Goal: Task Accomplishment & Management: Manage account settings

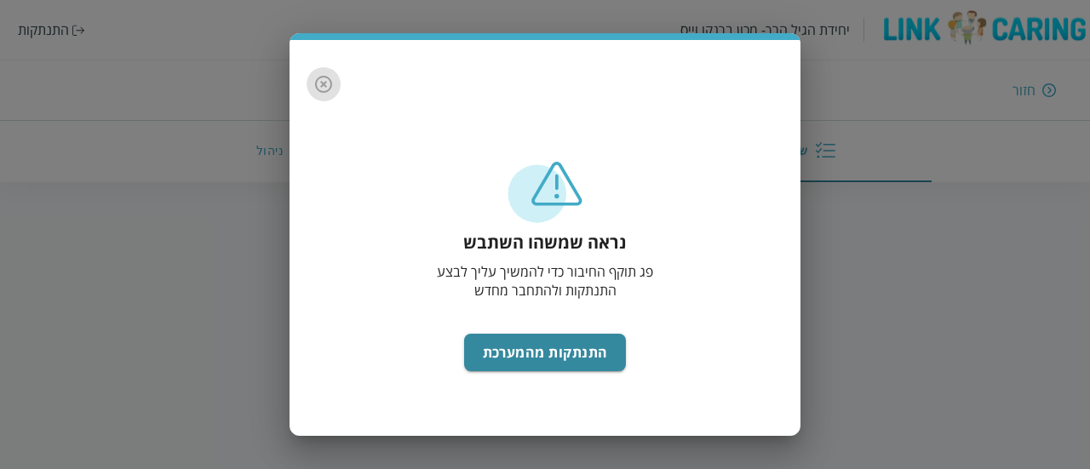
click at [319, 78] on icon "button" at bounding box center [323, 84] width 17 height 17
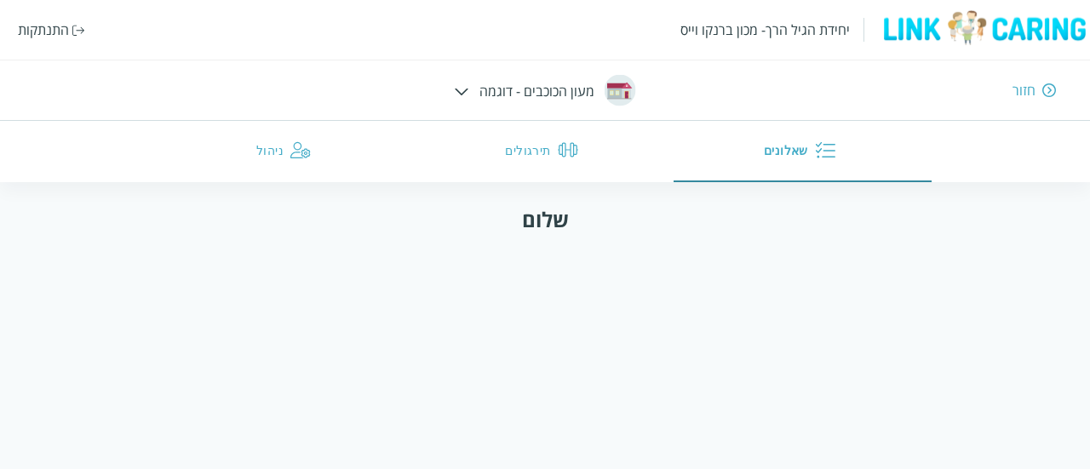
drag, startPoint x: 466, startPoint y: 101, endPoint x: 487, endPoint y: 88, distance: 25.3
click at [487, 88] on div "יחידת הגיל הרך- מכון ברנקו וייס התנתקות חזור מעון הכוכבים - דוגמה שאלונים תירגו…" at bounding box center [545, 91] width 1090 height 182
click at [564, 92] on div "חזור" at bounding box center [790, 90] width 533 height 19
click at [462, 86] on div at bounding box center [462, 90] width 14 height 19
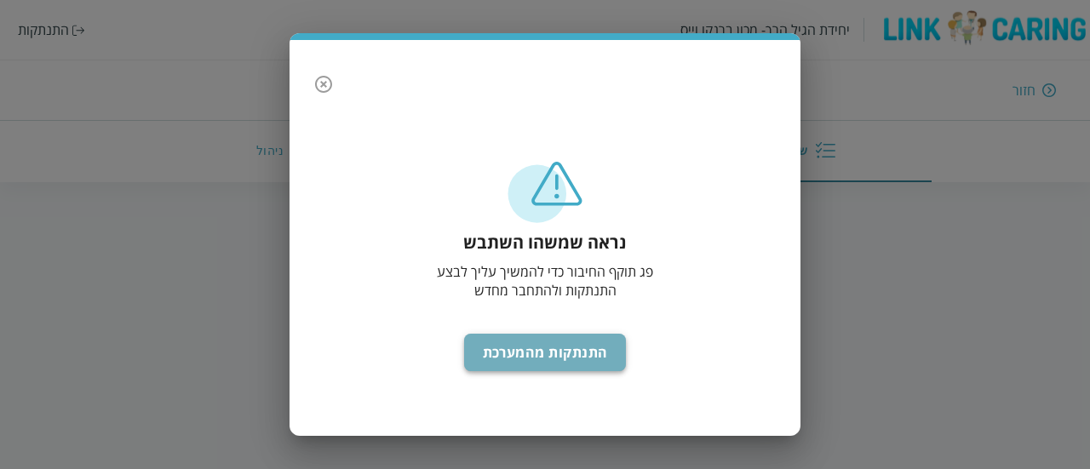
click at [558, 369] on button "התנתקות מהמערכת" at bounding box center [545, 352] width 163 height 37
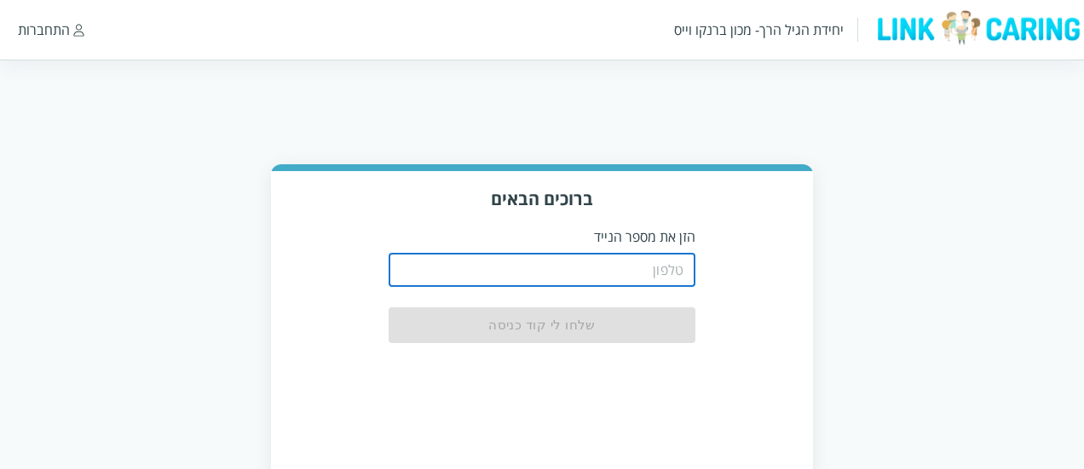
click at [540, 254] on input "tel" at bounding box center [541, 270] width 307 height 34
type input "0587811111"
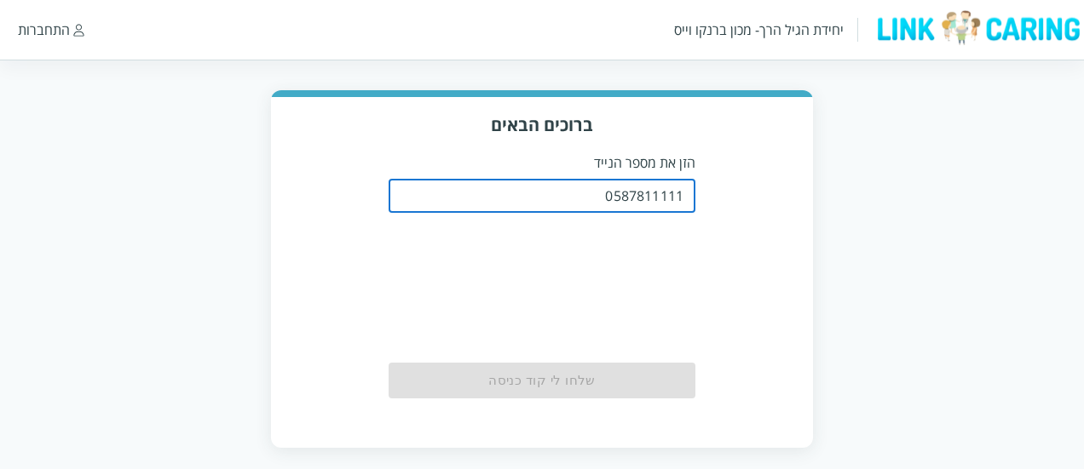
scroll to position [75, 0]
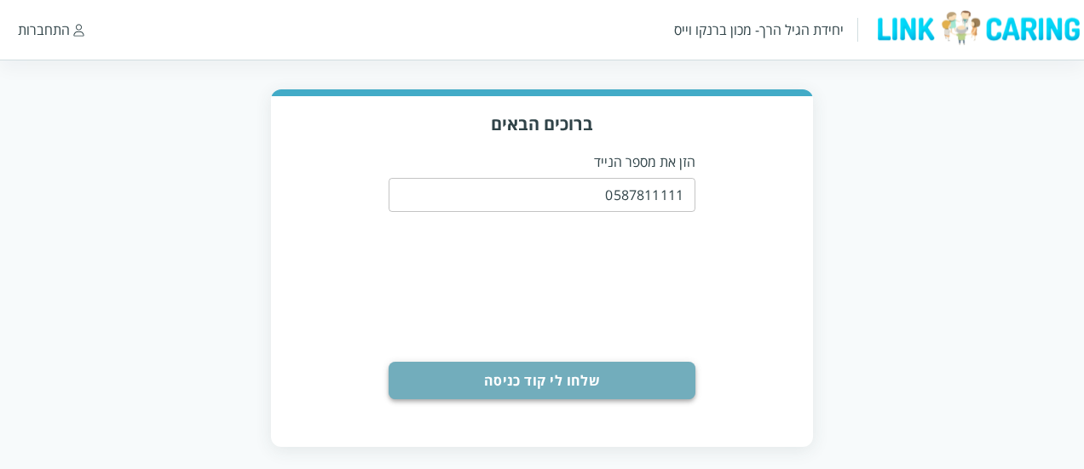
click at [593, 383] on button "שלחו לי קוד כניסה" at bounding box center [541, 380] width 307 height 37
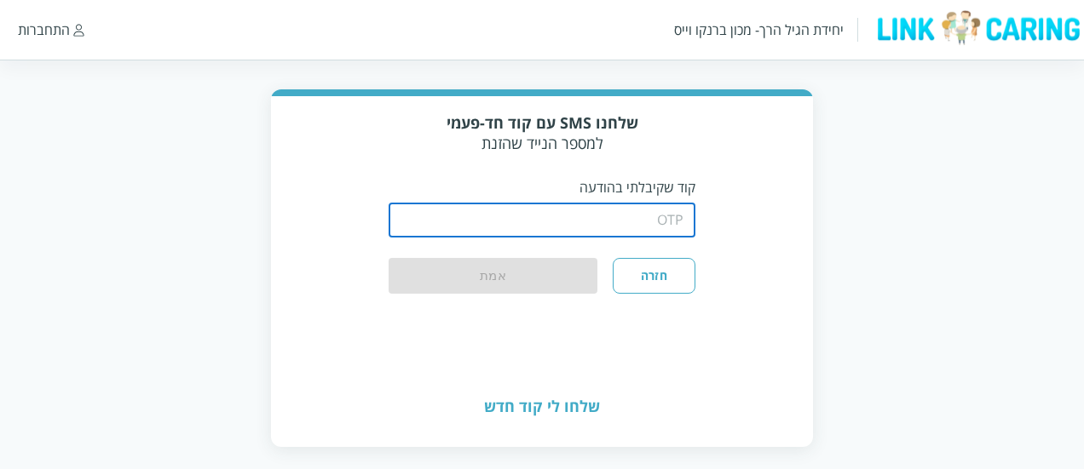
click at [619, 214] on input "string" at bounding box center [541, 221] width 307 height 34
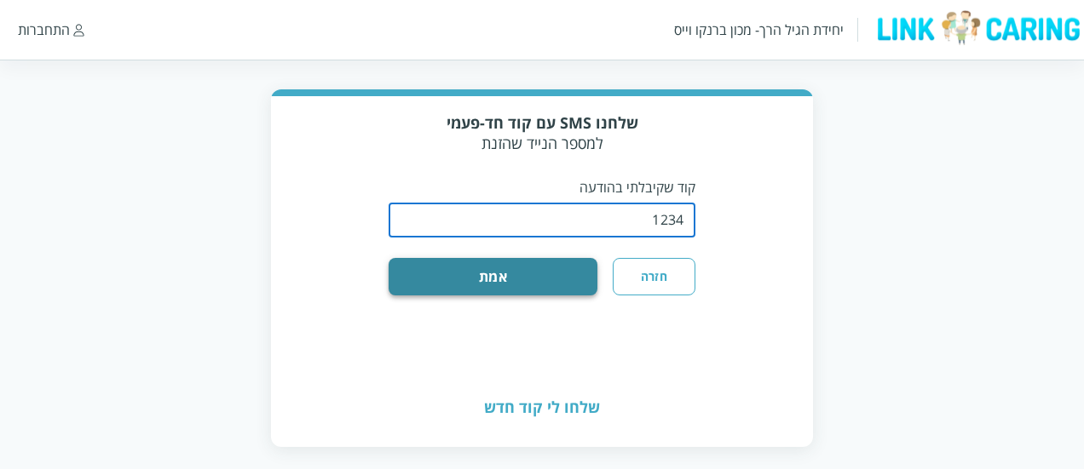
type input "1234"
click at [530, 262] on button "אמת" at bounding box center [492, 276] width 209 height 37
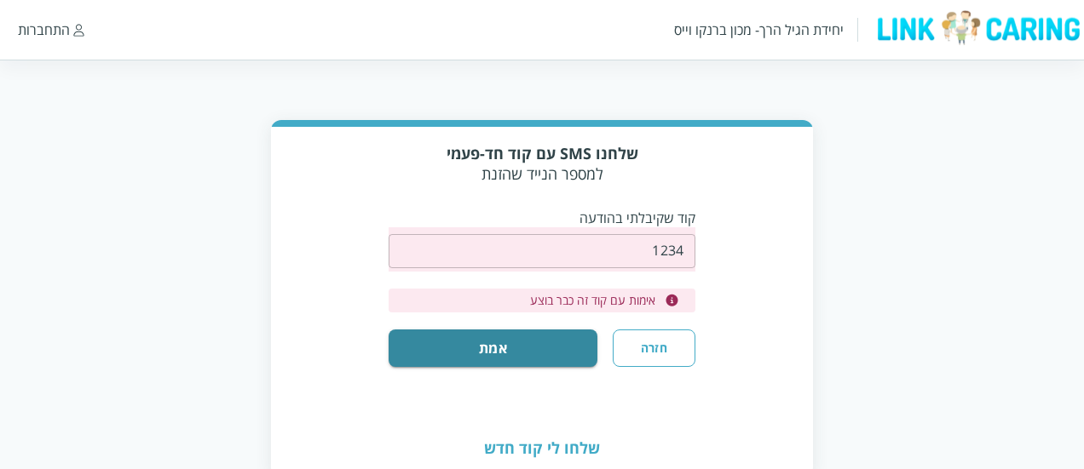
scroll to position [87, 0]
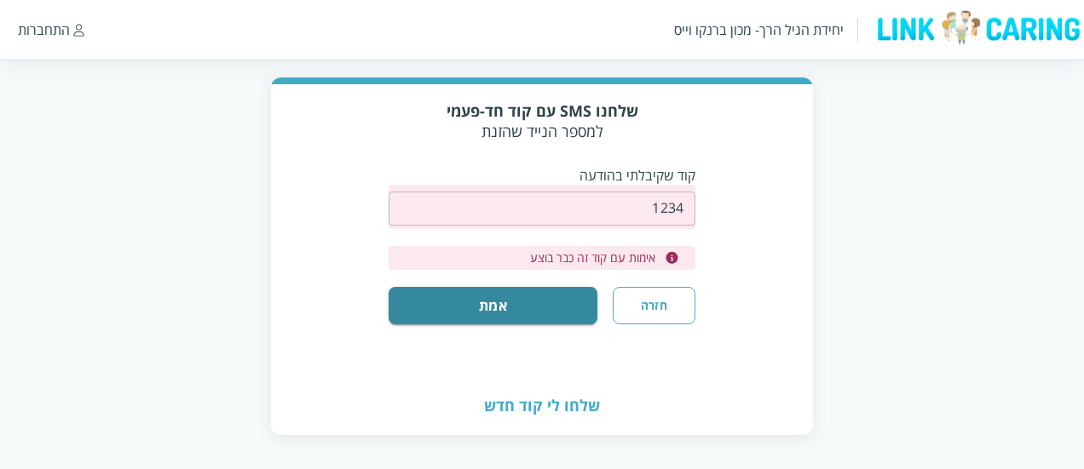
click at [566, 401] on div "שלחו לי קוד חדש" at bounding box center [542, 405] width 542 height 57
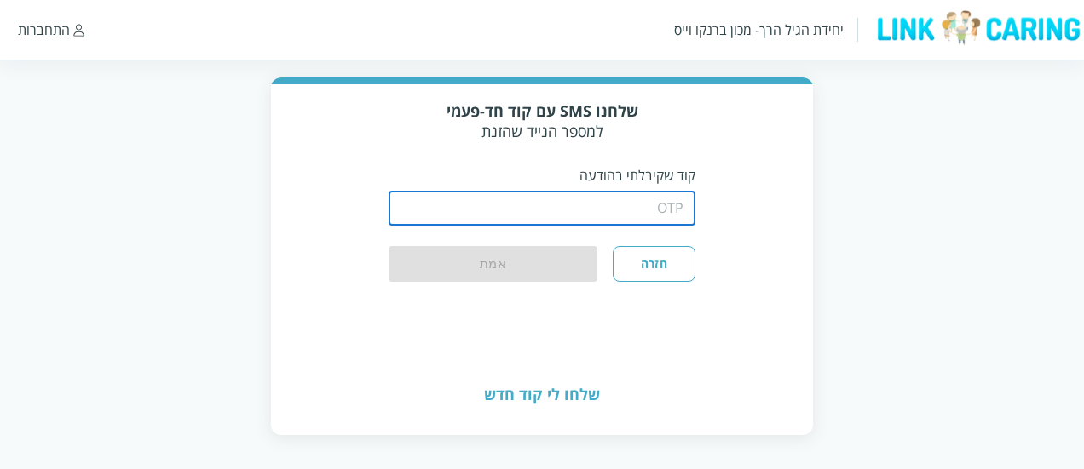
click at [624, 202] on input "string" at bounding box center [541, 209] width 307 height 34
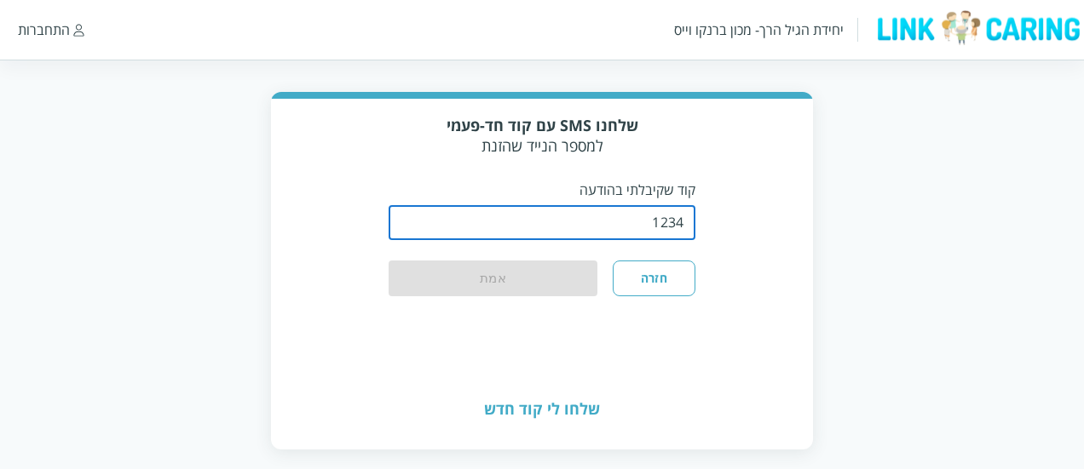
scroll to position [74, 0]
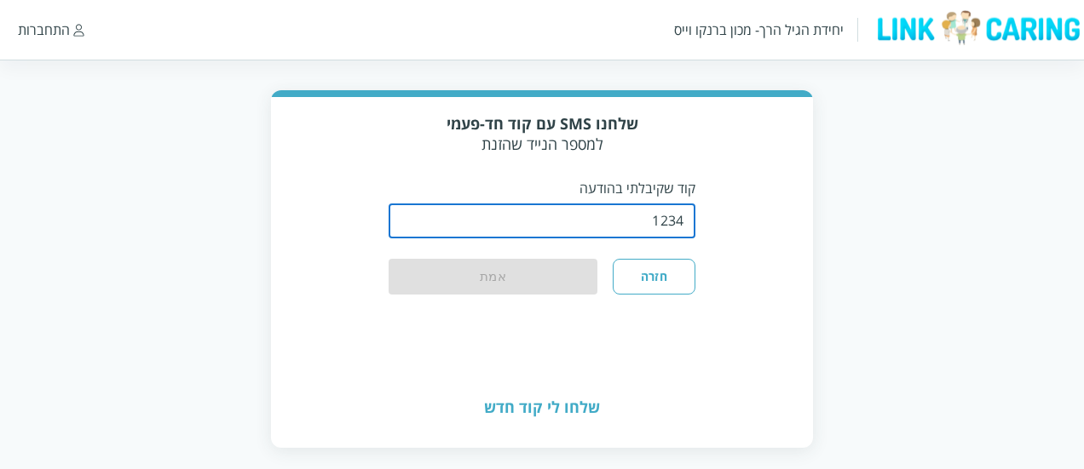
type input "1234"
click at [484, 277] on div "חזרה אמת" at bounding box center [541, 277] width 307 height 36
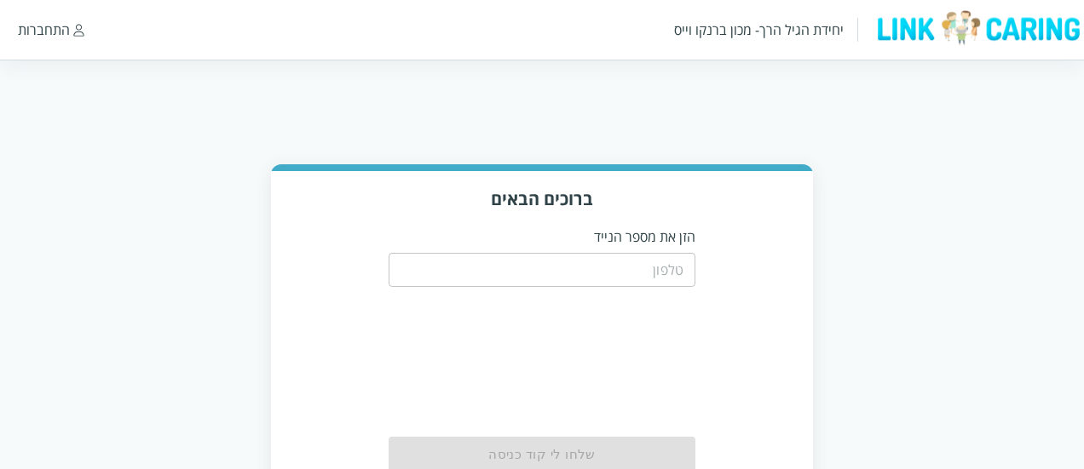
scroll to position [74, 0]
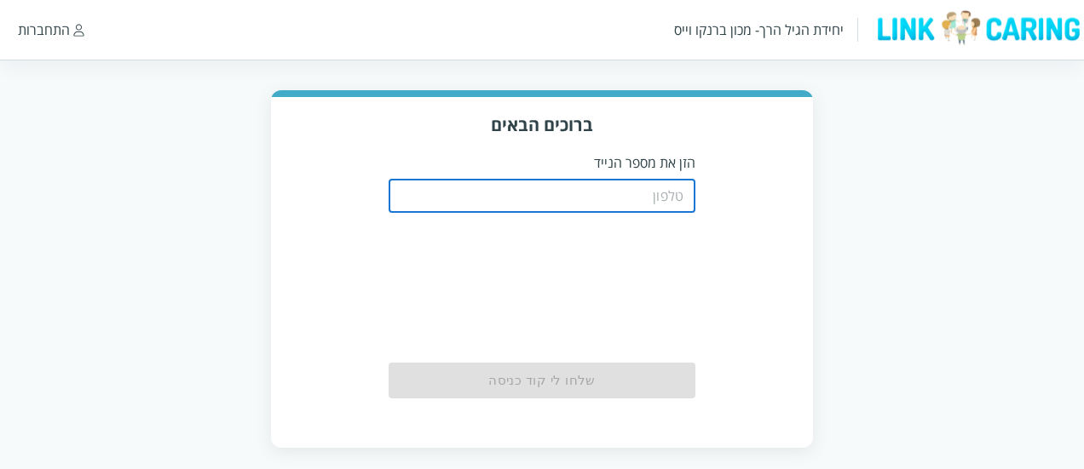
click at [613, 193] on input "tel" at bounding box center [541, 196] width 307 height 34
type input "0587811111"
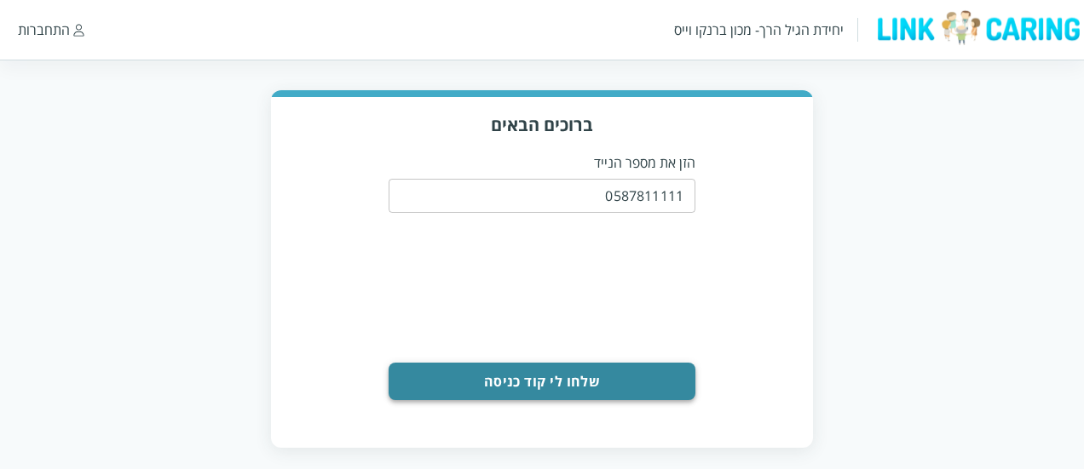
click at [561, 390] on button "שלחו לי קוד כניסה" at bounding box center [541, 381] width 307 height 37
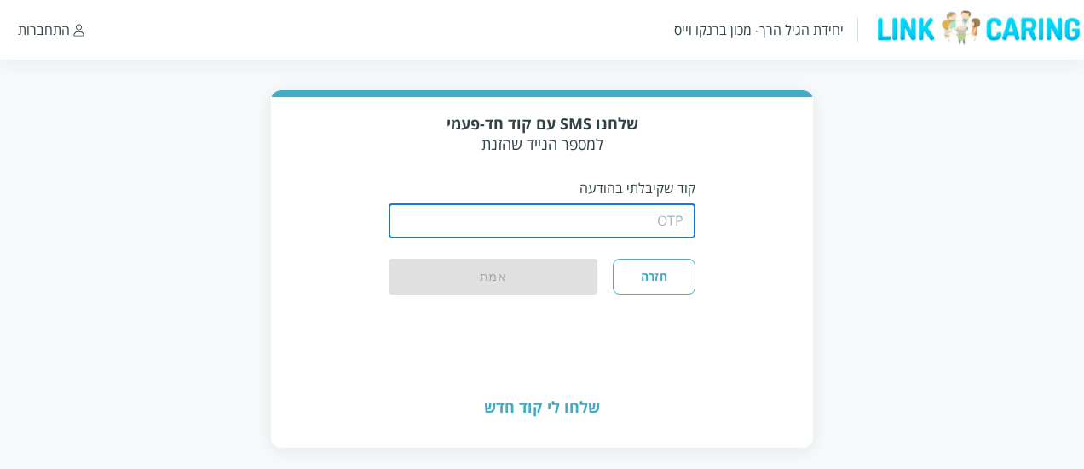
click at [529, 210] on input "string" at bounding box center [541, 221] width 307 height 34
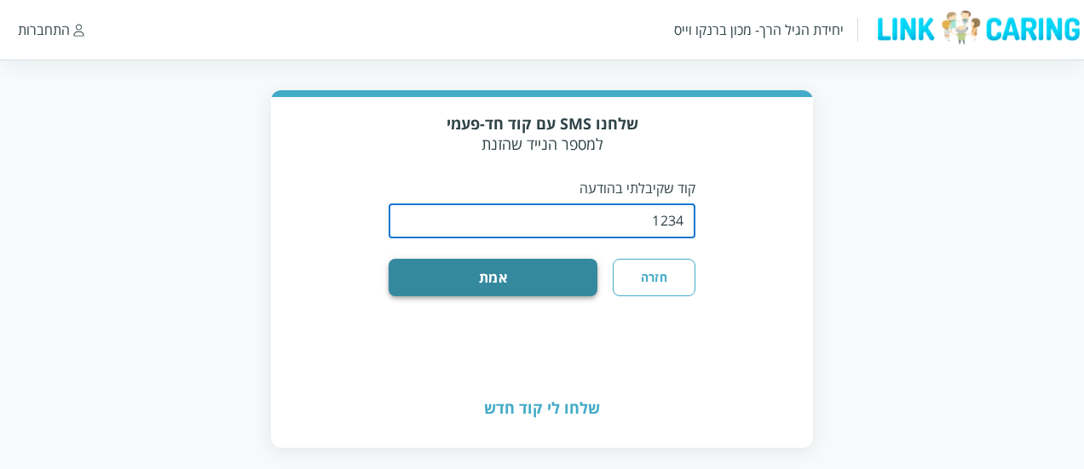
type input "1234"
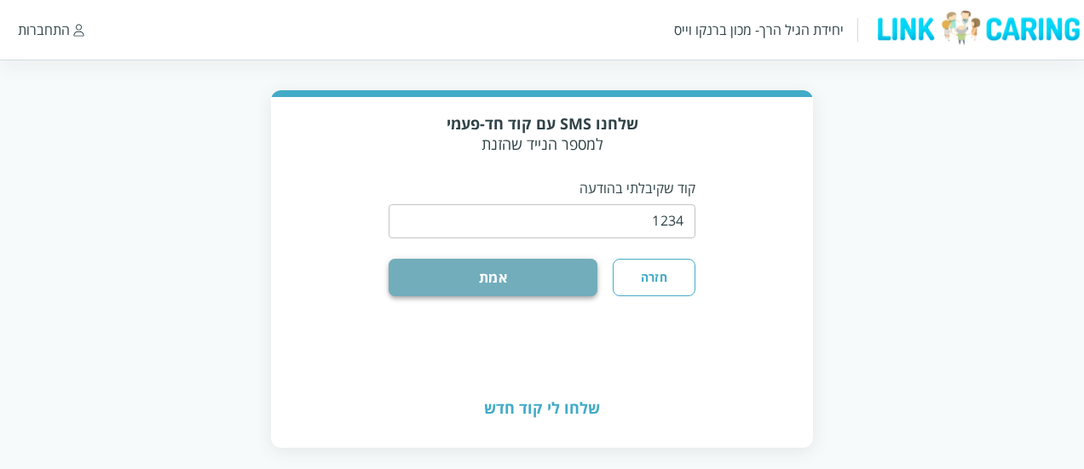
click at [536, 282] on button "אמת" at bounding box center [492, 277] width 209 height 37
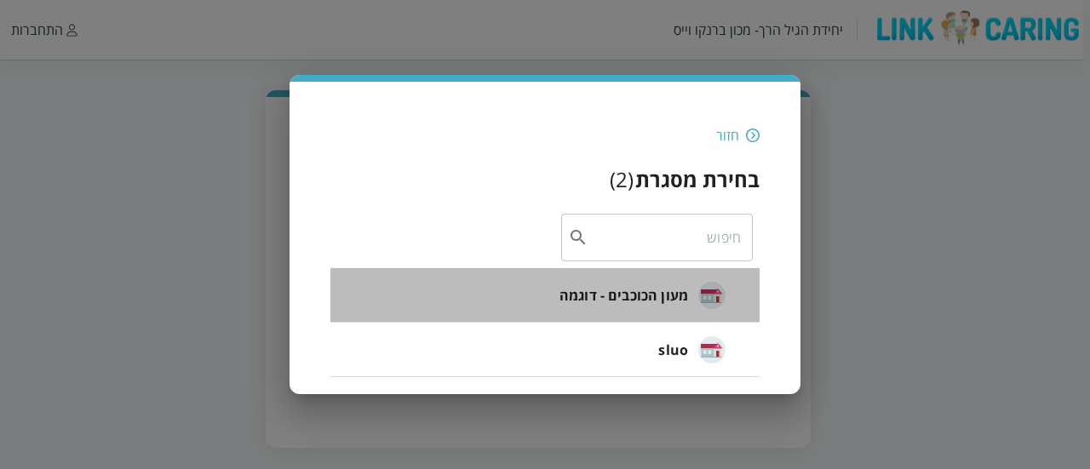
click at [643, 296] on span "מעון הכוכבים - דוגמה" at bounding box center [624, 295] width 129 height 20
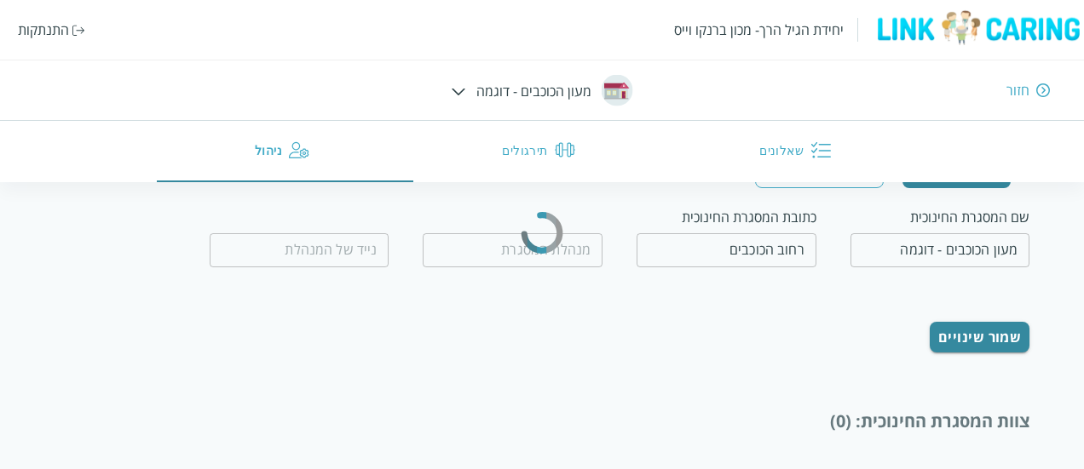
click at [466, 91] on img at bounding box center [459, 92] width 14 height 8
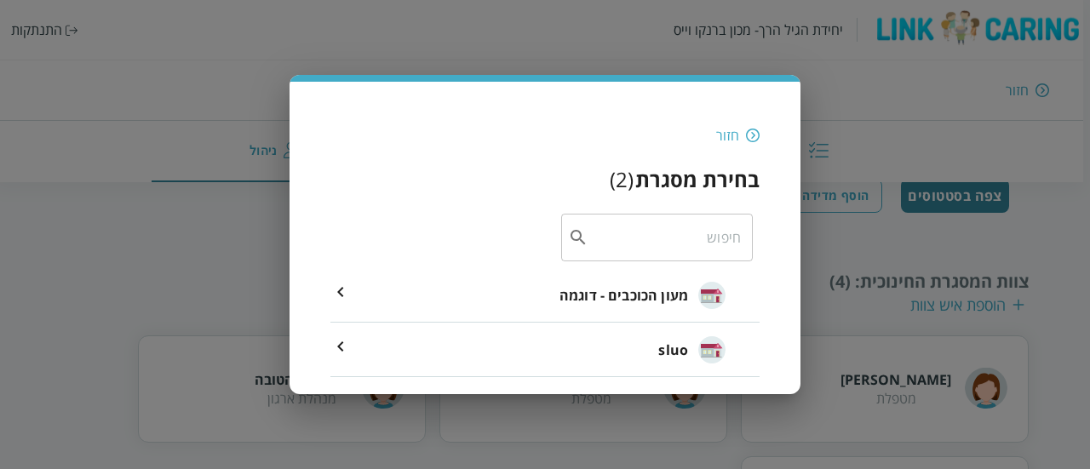
click at [245, 222] on div "חזור בחירת מסגרת ( 2 ) ​ מעון הכוכבים - דוגמה sluo" at bounding box center [545, 234] width 1090 height 469
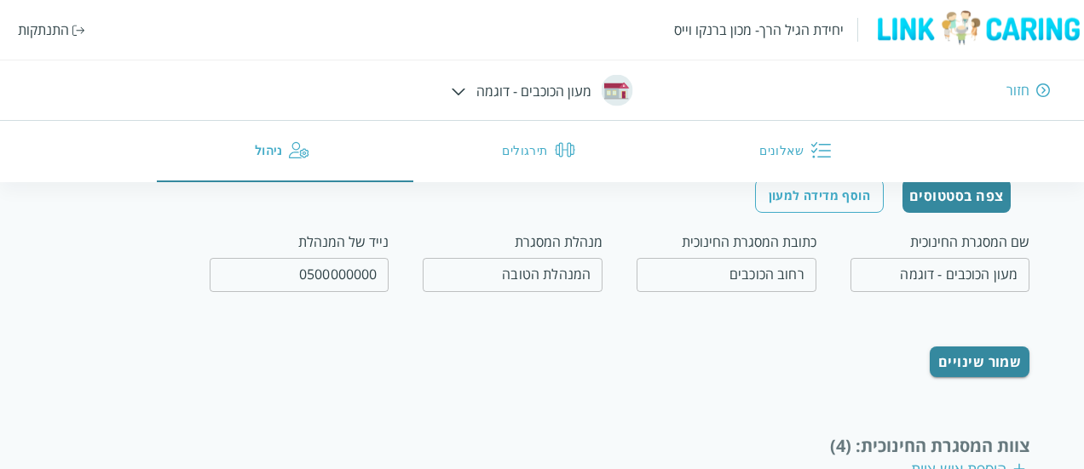
click at [540, 86] on div "חזור" at bounding box center [786, 90] width 530 height 19
click at [583, 86] on div "חזור" at bounding box center [786, 90] width 530 height 19
click at [601, 87] on div "חזור" at bounding box center [786, 90] width 530 height 19
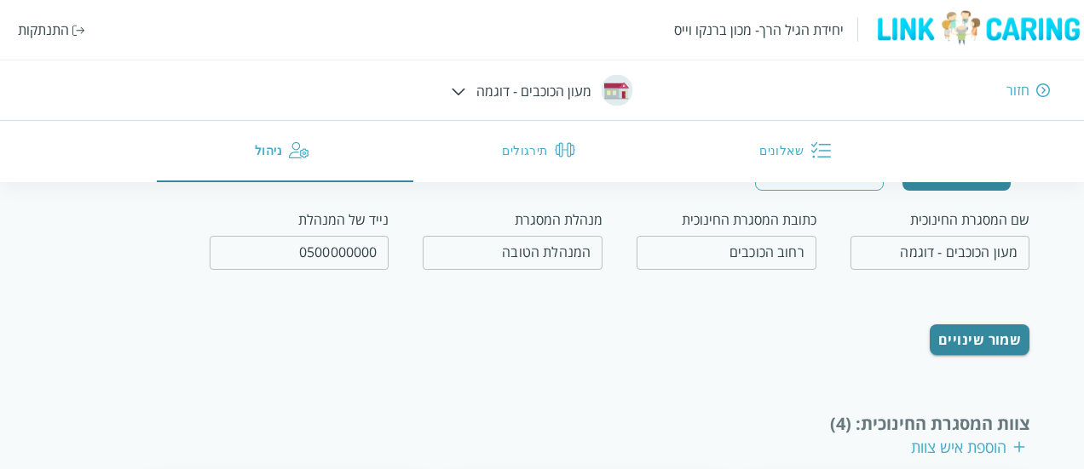
scroll to position [70, 0]
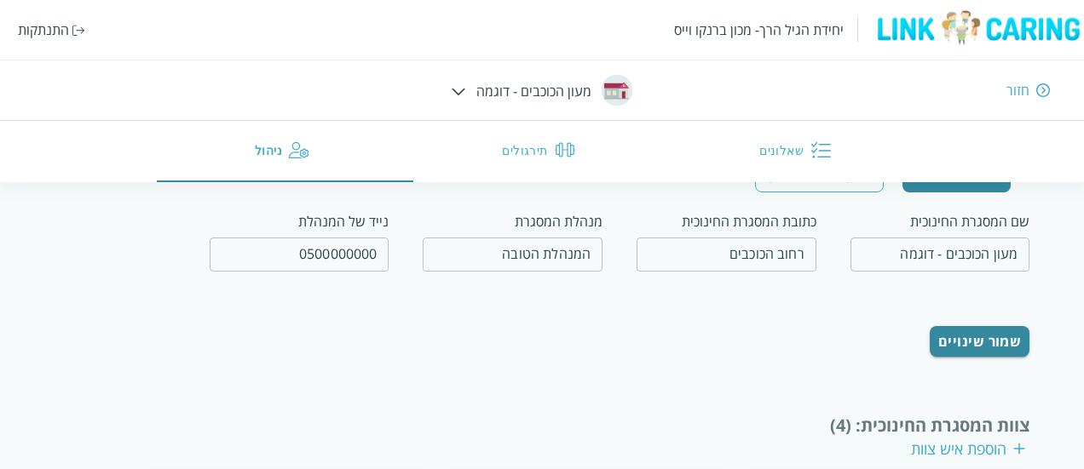
click at [458, 94] on img at bounding box center [459, 92] width 14 height 8
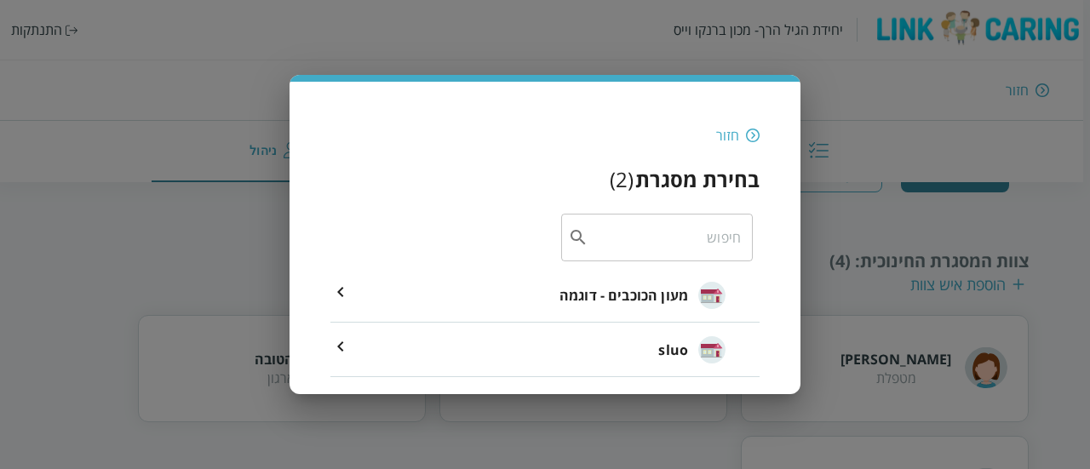
click at [160, 238] on div "חזור בחירת מסגרת ( 2 ) ​ מעון הכוכבים - דוגמה sluo" at bounding box center [545, 234] width 1090 height 469
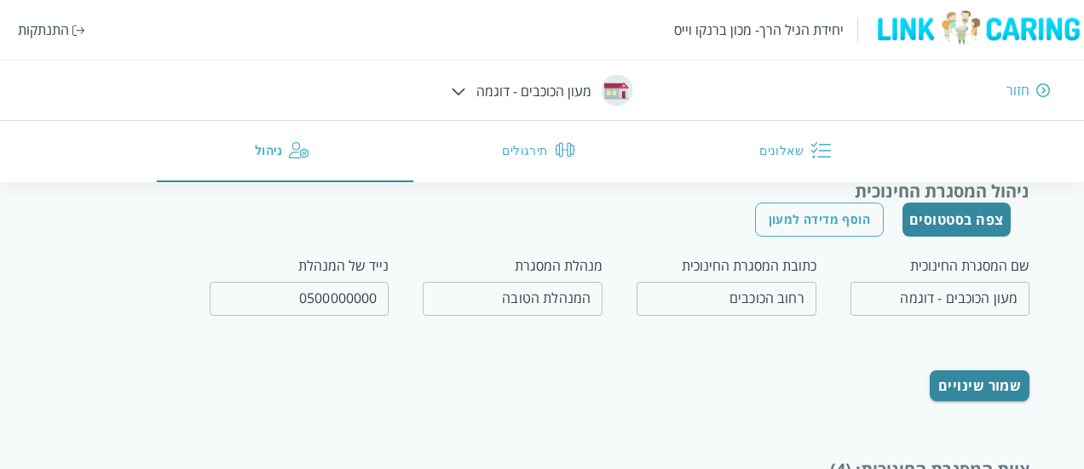
scroll to position [0, 0]
